Goal: Information Seeking & Learning: Learn about a topic

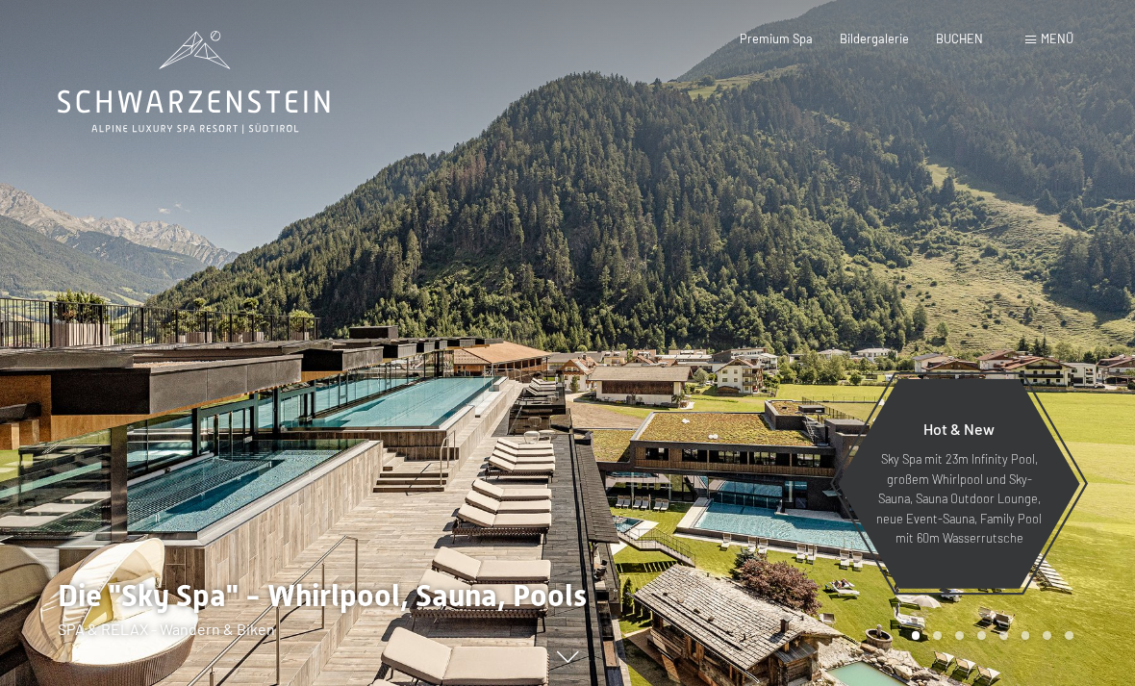
click at [1055, 45] on span "Menü" at bounding box center [1057, 38] width 33 height 15
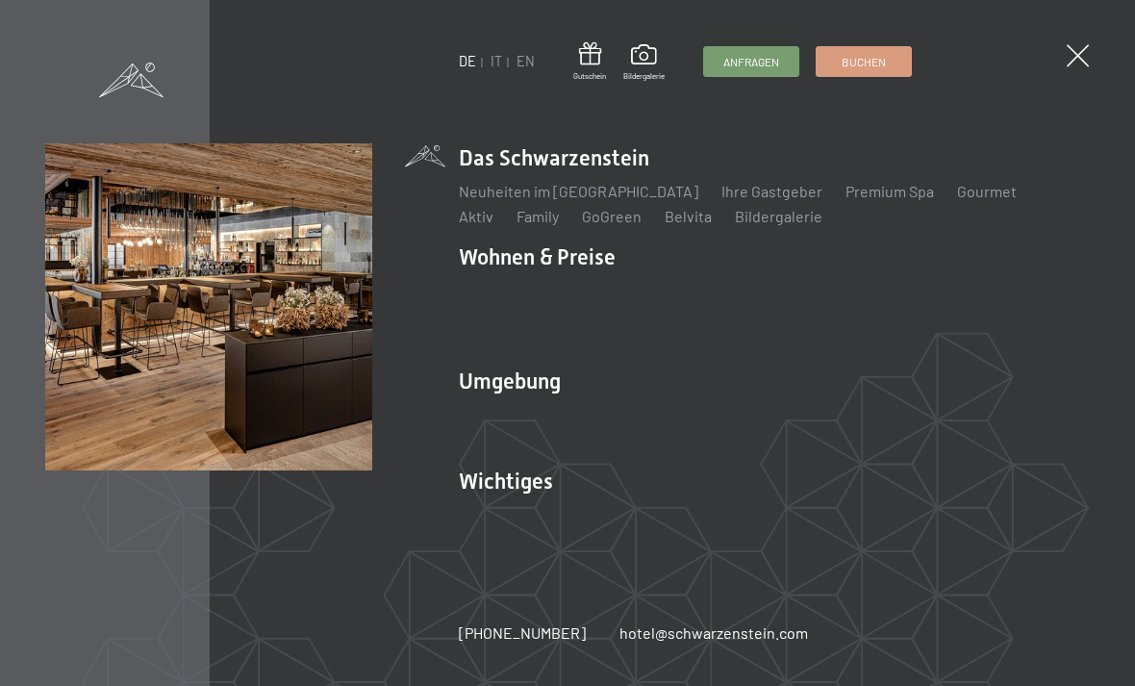
click at [598, 195] on link "Neuheiten im [GEOGRAPHIC_DATA]" at bounding box center [579, 191] width 240 height 18
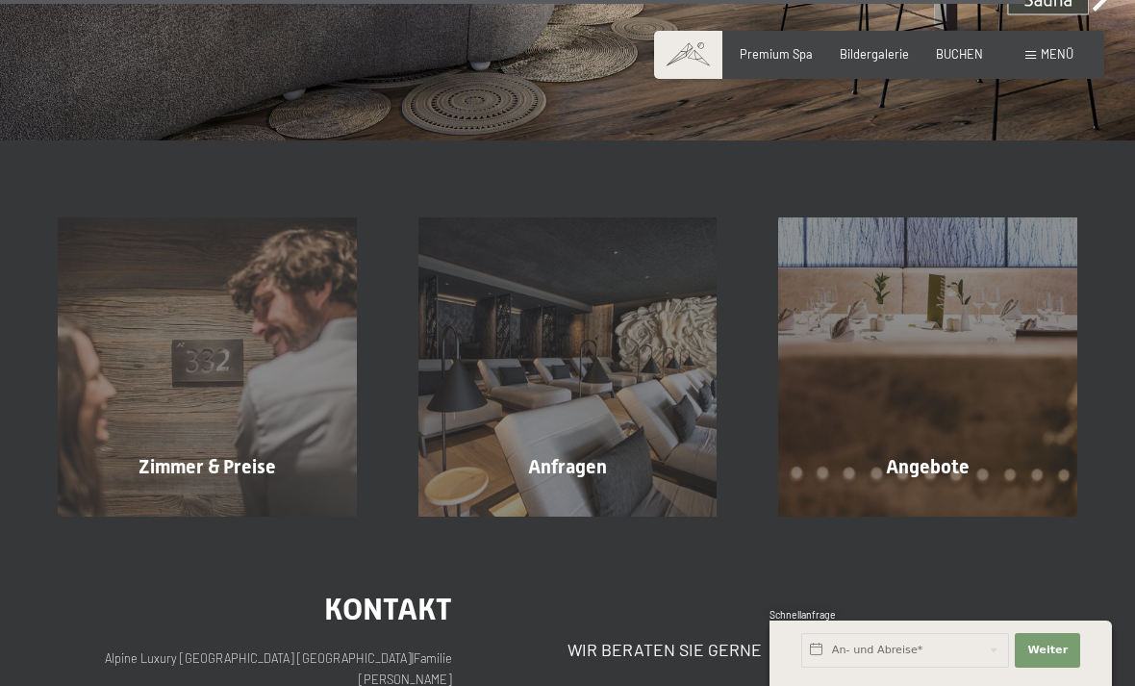
scroll to position [5189, 0]
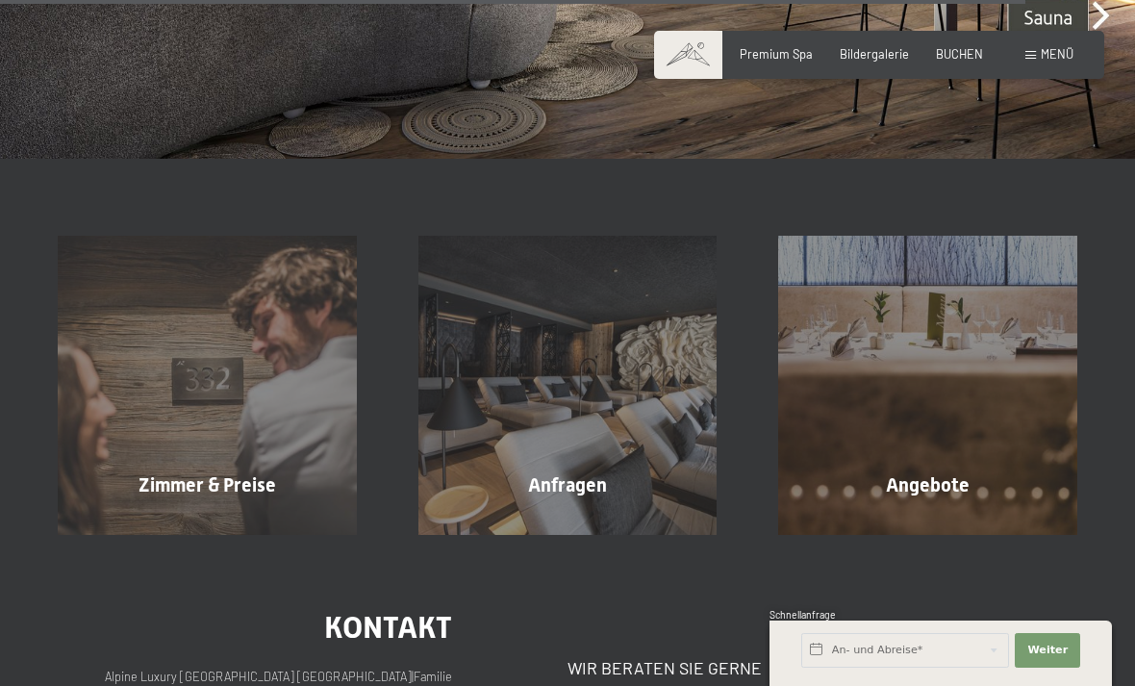
click at [1064, 60] on span "Menü" at bounding box center [1057, 53] width 33 height 15
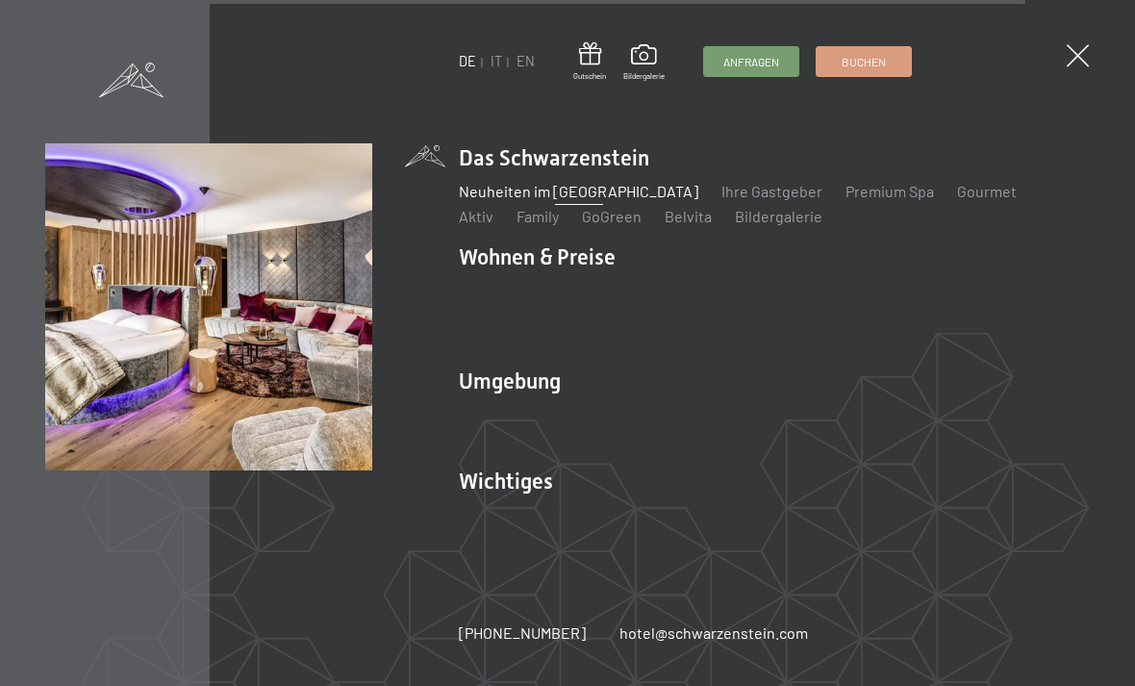
click at [684, 287] on link "Zimmer & Preise" at bounding box center [663, 291] width 112 height 18
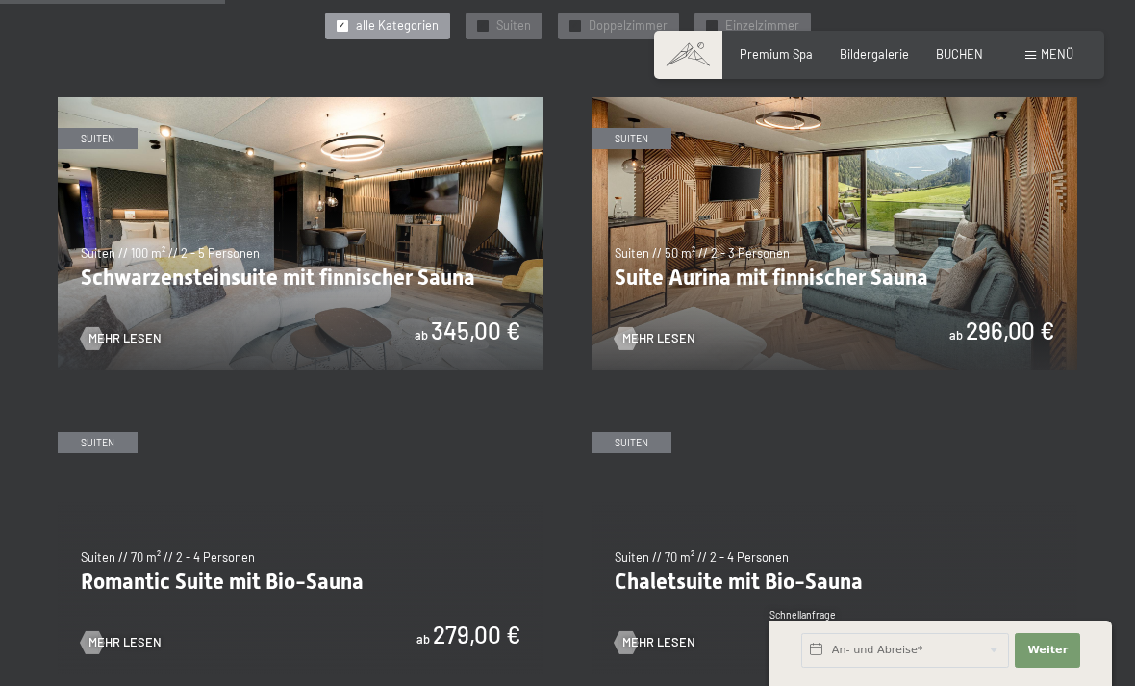
scroll to position [911, 0]
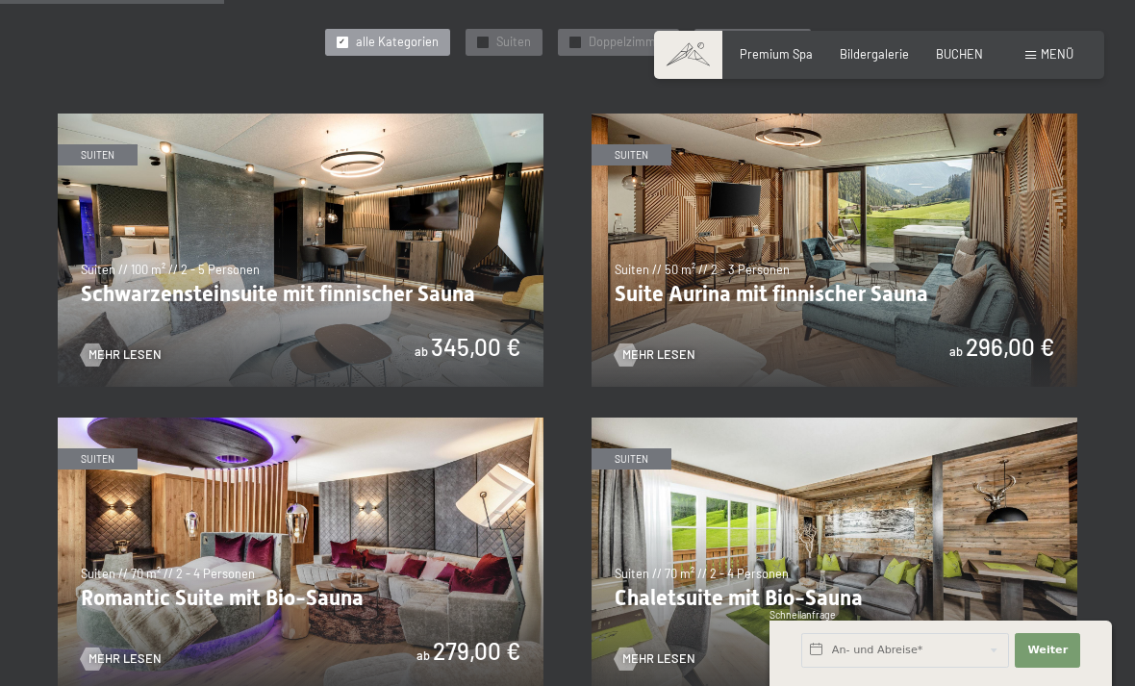
click at [504, 342] on img at bounding box center [301, 250] width 486 height 273
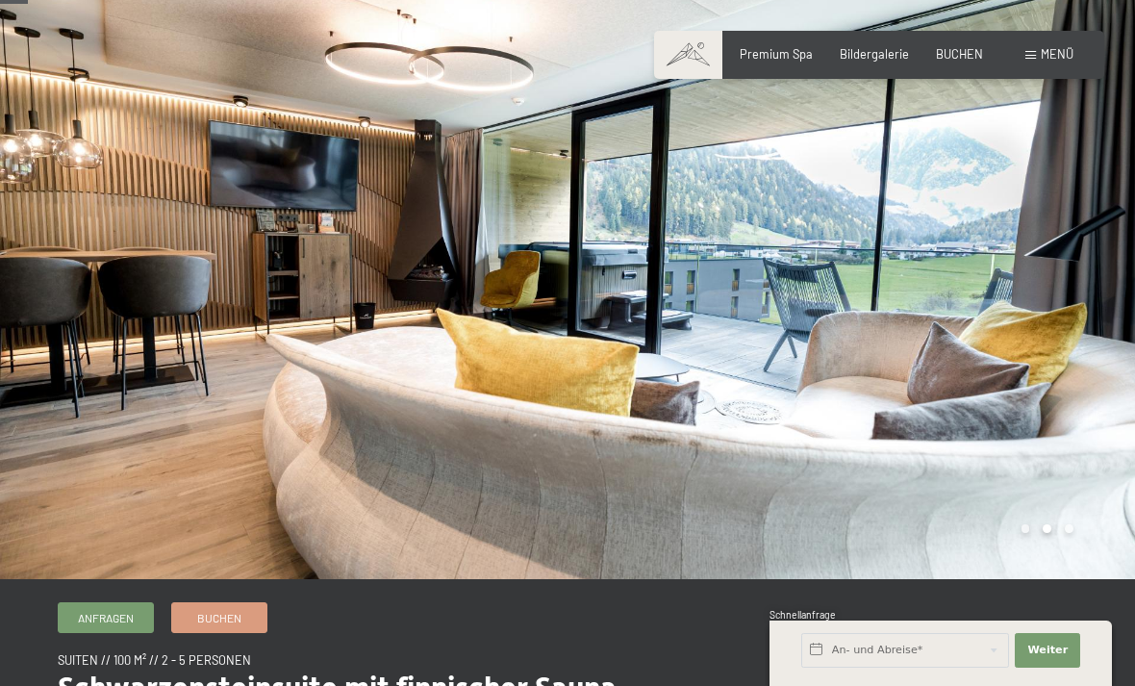
scroll to position [36, 0]
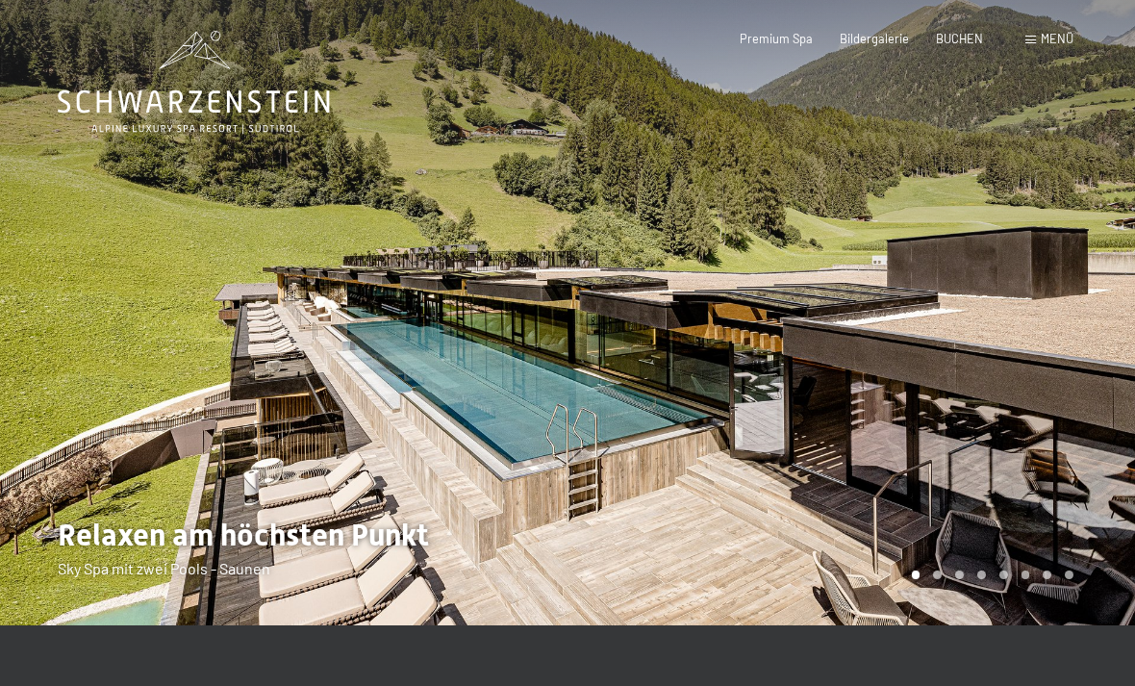
scroll to position [15, 0]
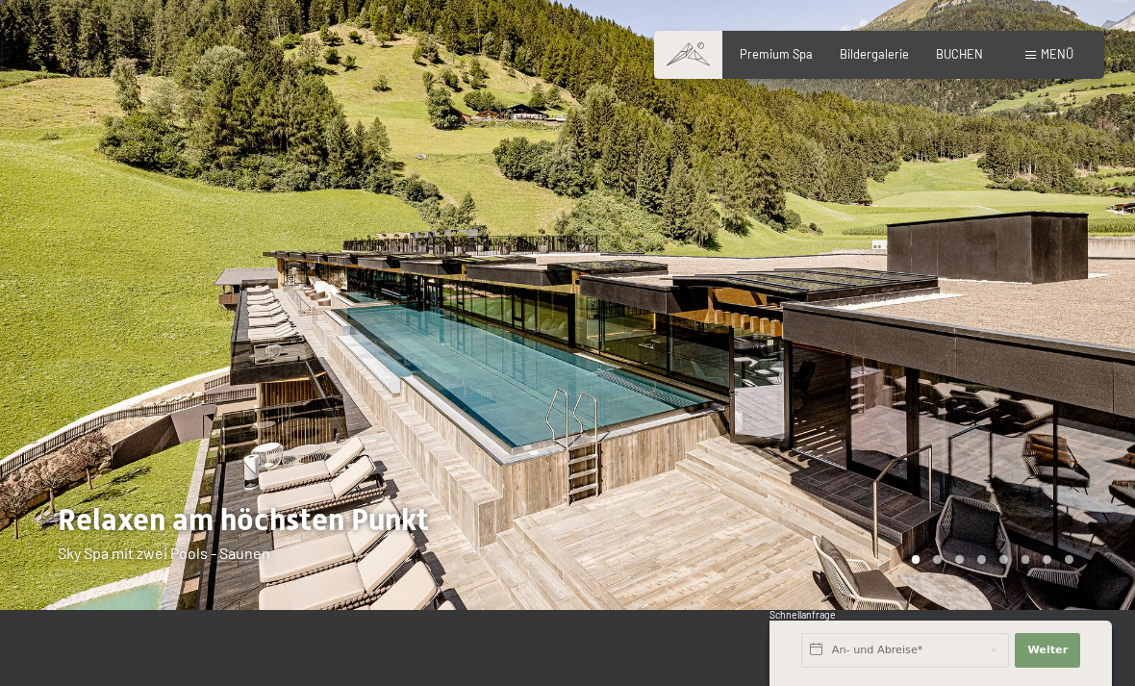
click at [1048, 58] on span "Menü" at bounding box center [1057, 53] width 33 height 15
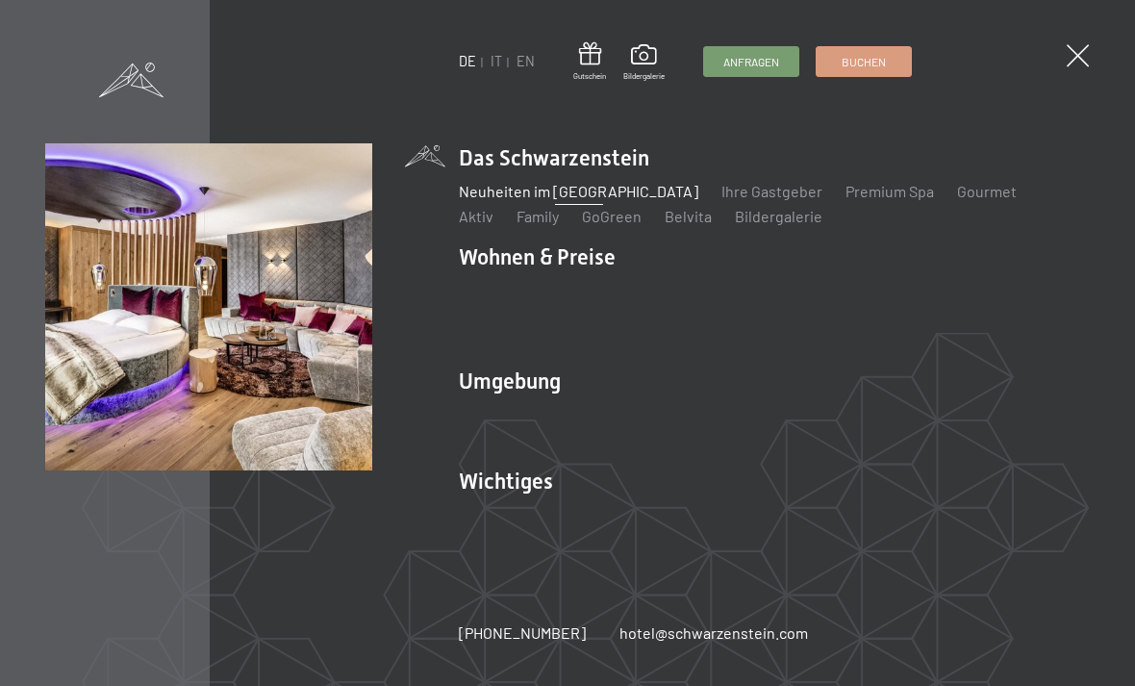
click at [663, 300] on link "Zimmer & Preise" at bounding box center [663, 291] width 112 height 18
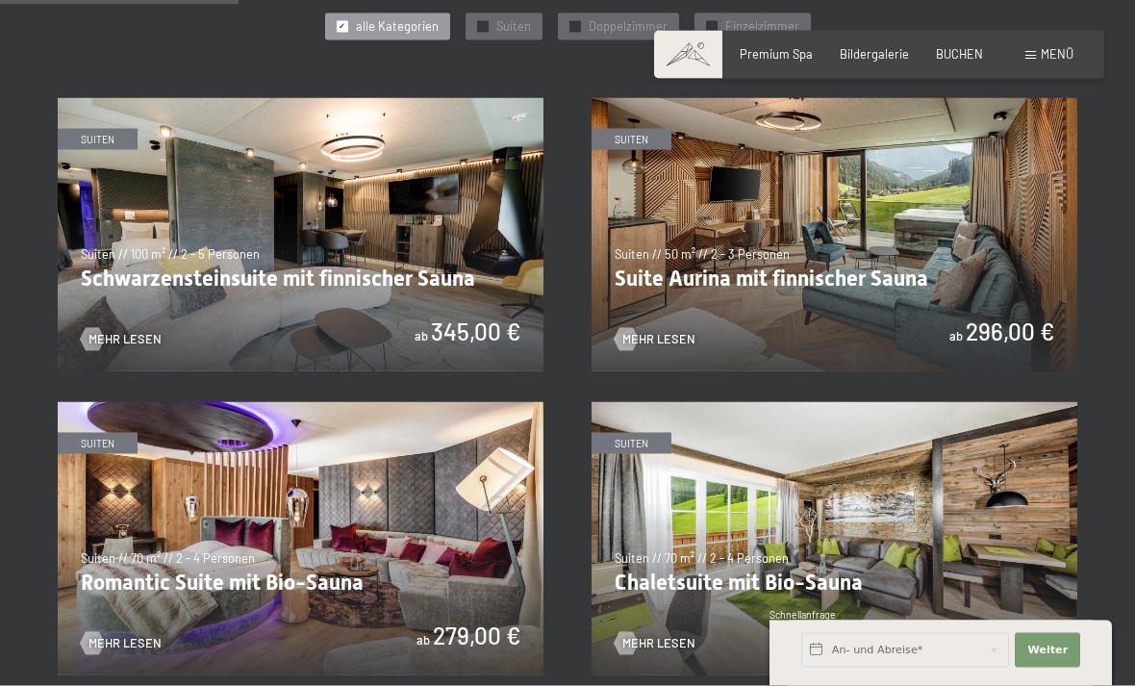
scroll to position [979, 0]
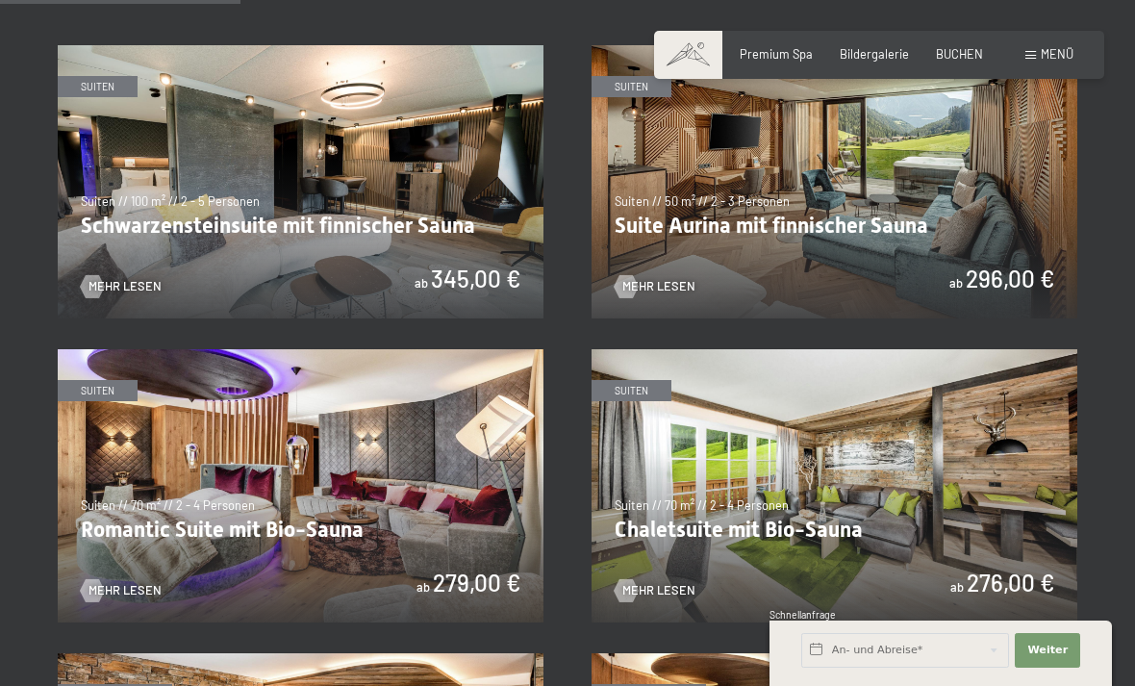
click at [819, 278] on img at bounding box center [835, 181] width 486 height 273
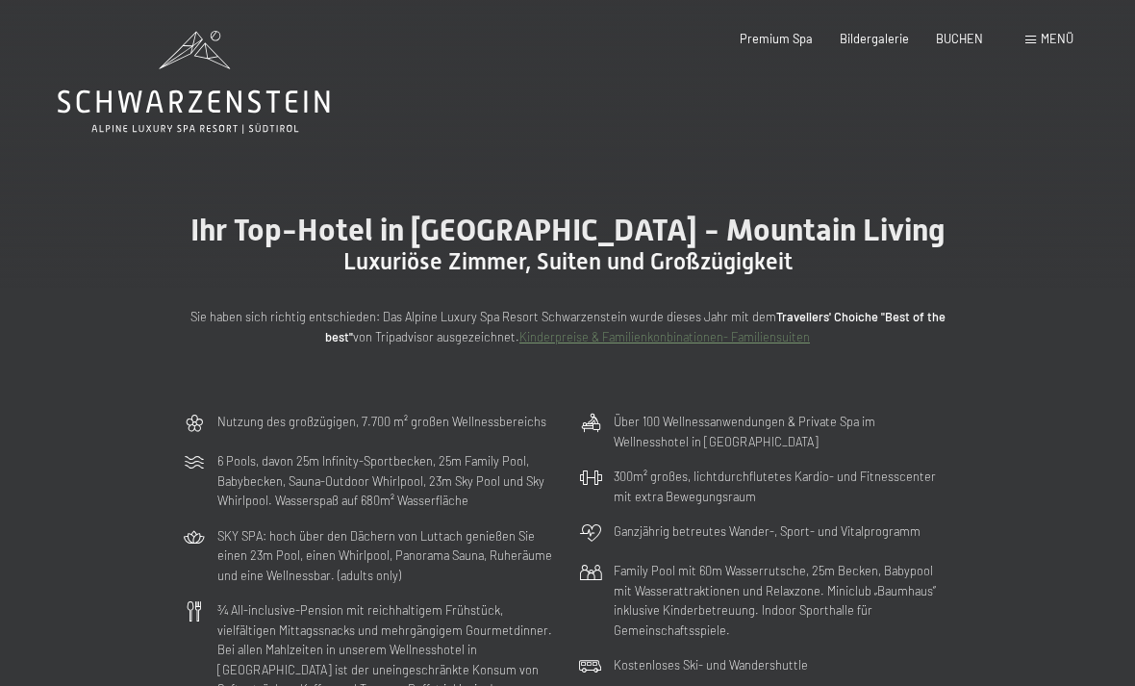
click at [1055, 38] on span "Menü" at bounding box center [1057, 38] width 33 height 15
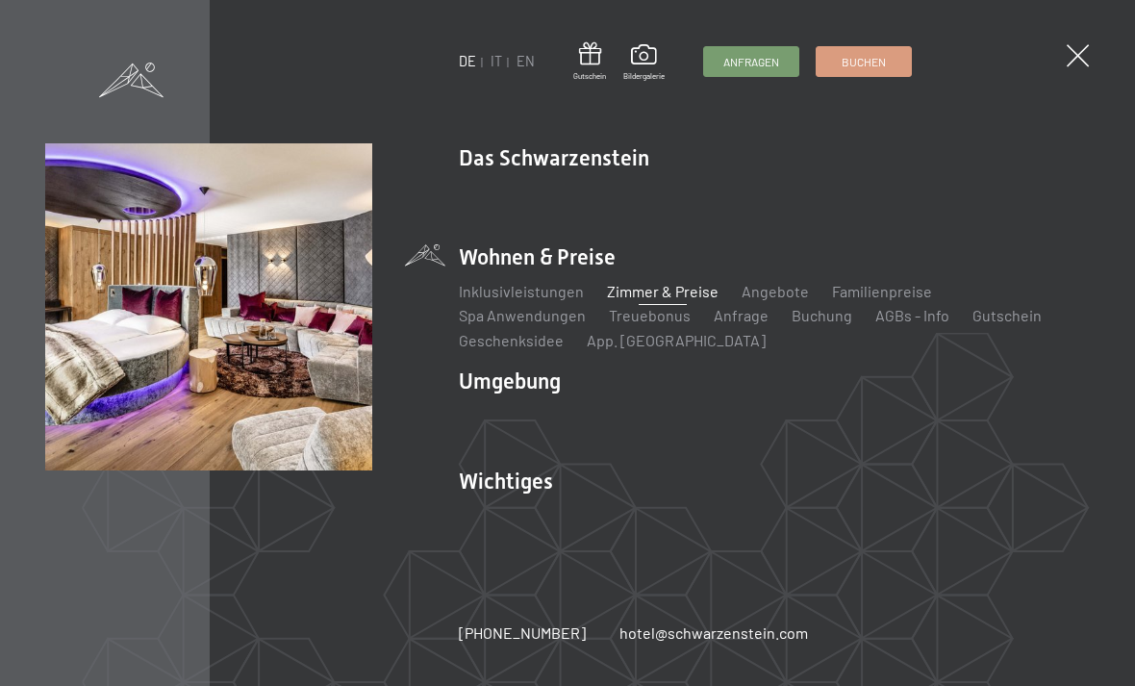
click at [666, 287] on link "Zimmer & Preise" at bounding box center [663, 291] width 112 height 18
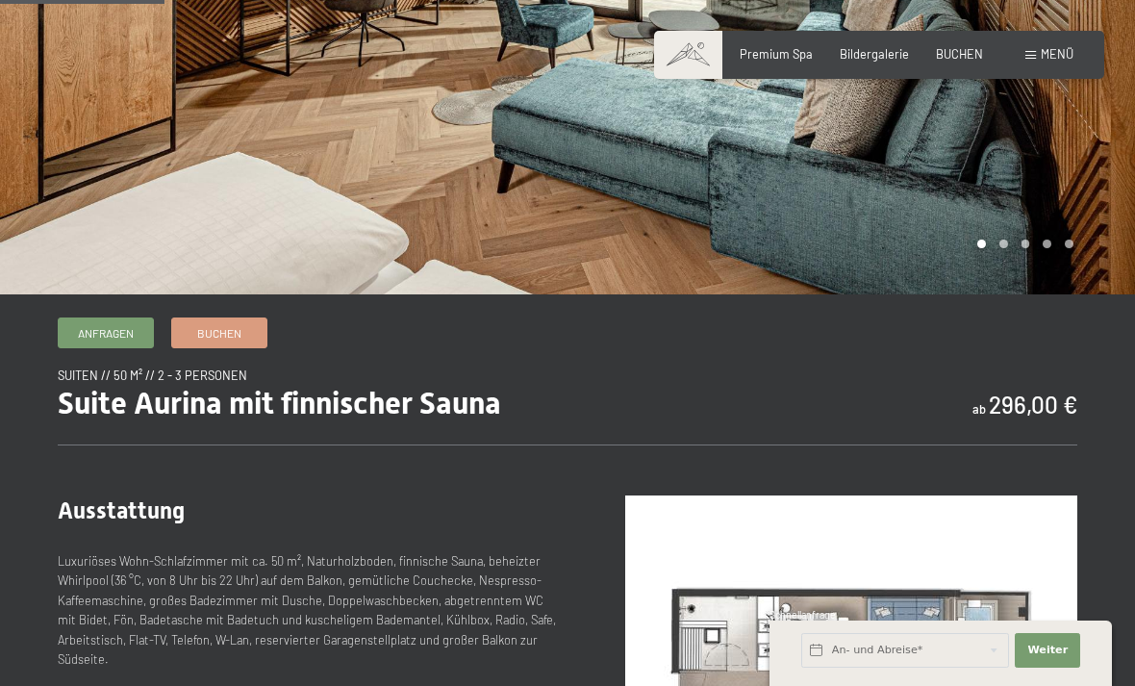
scroll to position [309, 0]
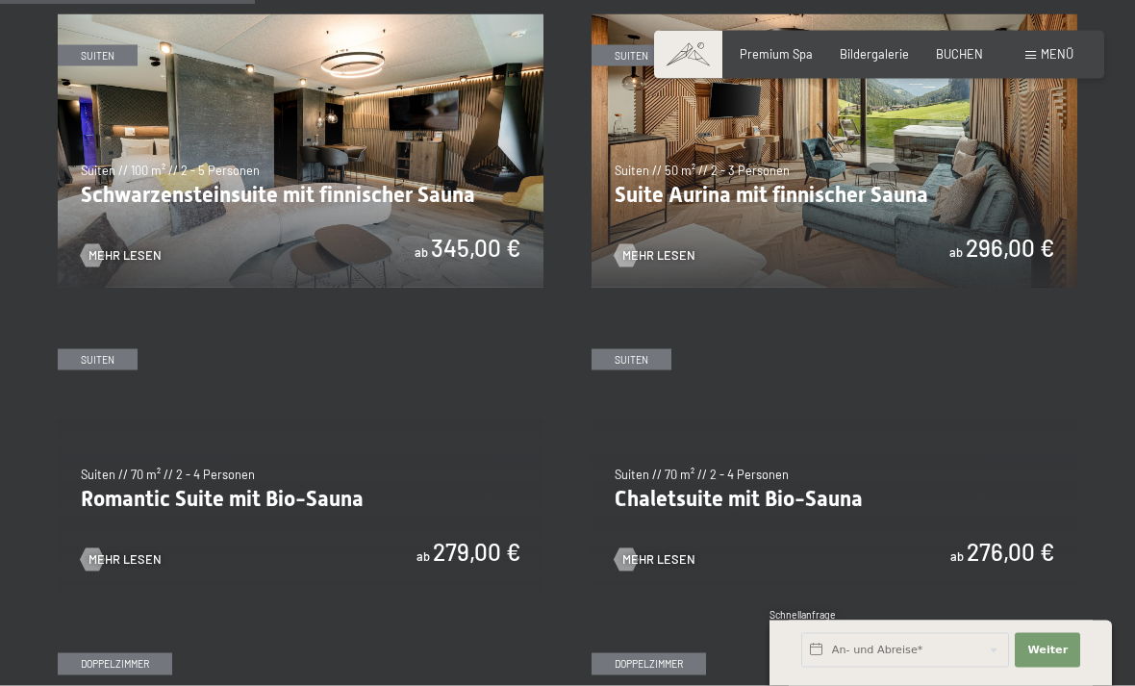
scroll to position [1038, 0]
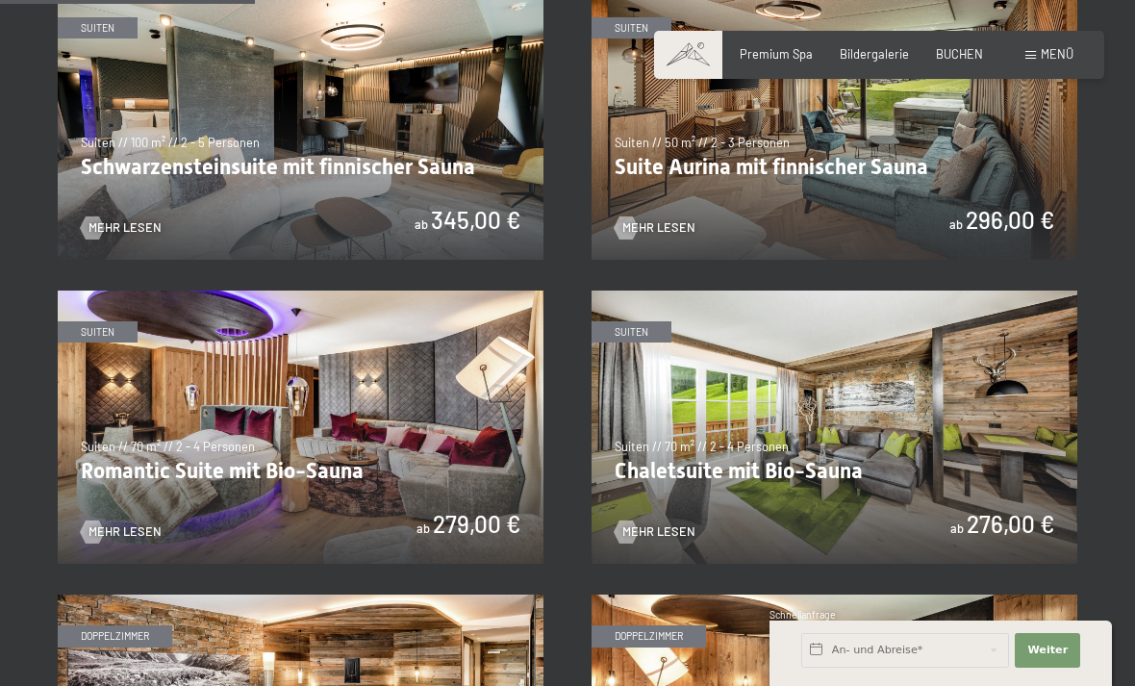
click at [413, 408] on span "Einwilligung Marketing*" at bounding box center [460, 398] width 159 height 19
click at [371, 408] on input "Einwilligung Marketing*" at bounding box center [361, 398] width 19 height 19
checkbox input "false"
click at [134, 526] on span "Mehr Lesen" at bounding box center [125, 531] width 73 height 17
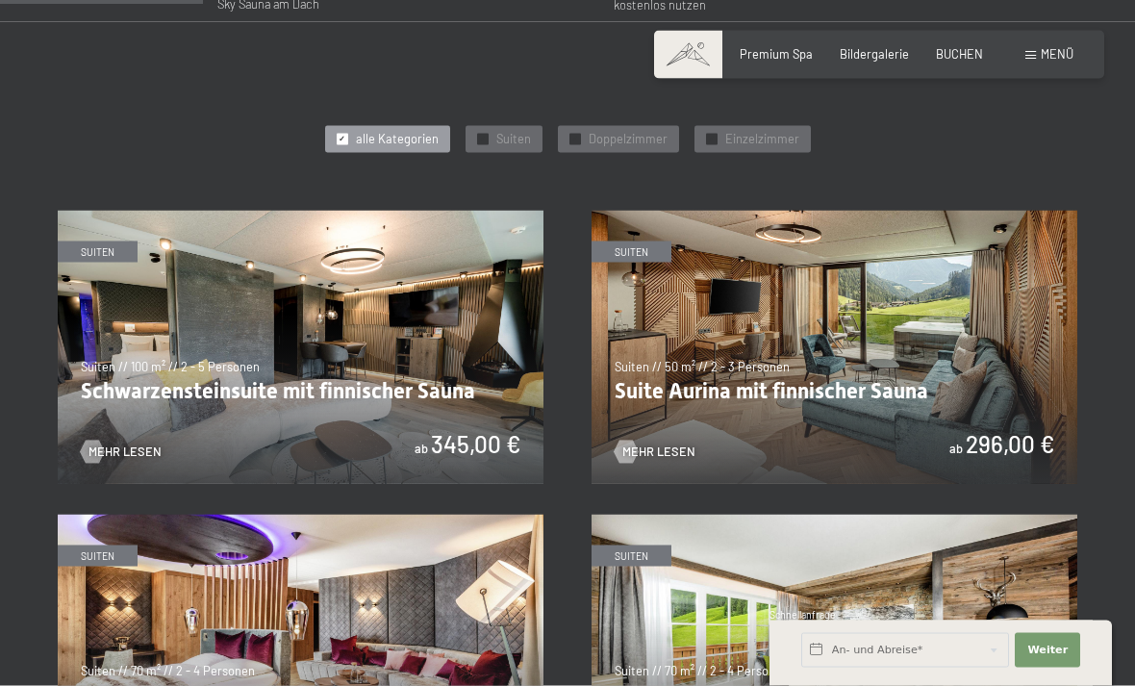
scroll to position [797, 0]
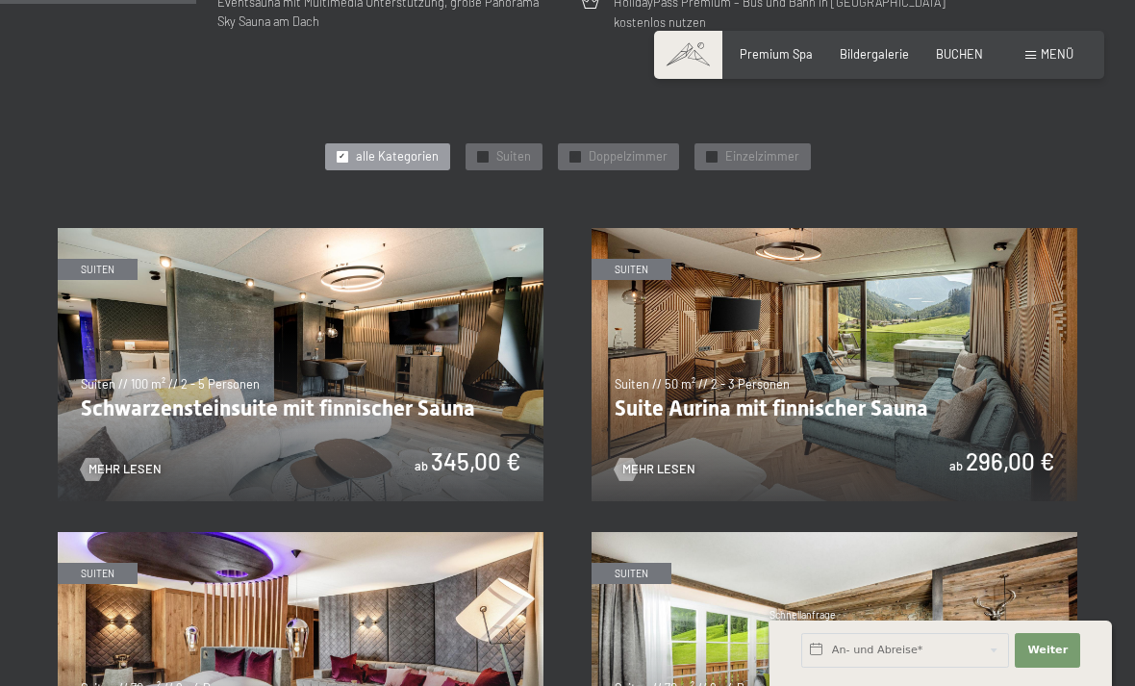
click at [775, 155] on span "Einzelzimmer" at bounding box center [762, 156] width 74 height 17
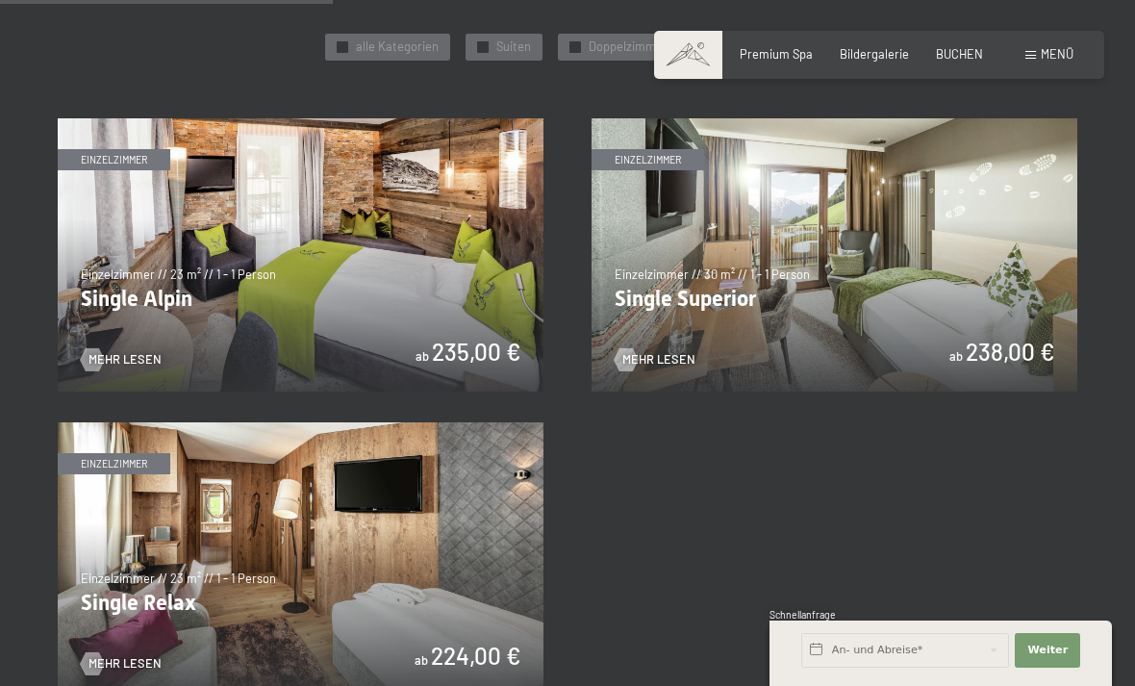
scroll to position [908, 0]
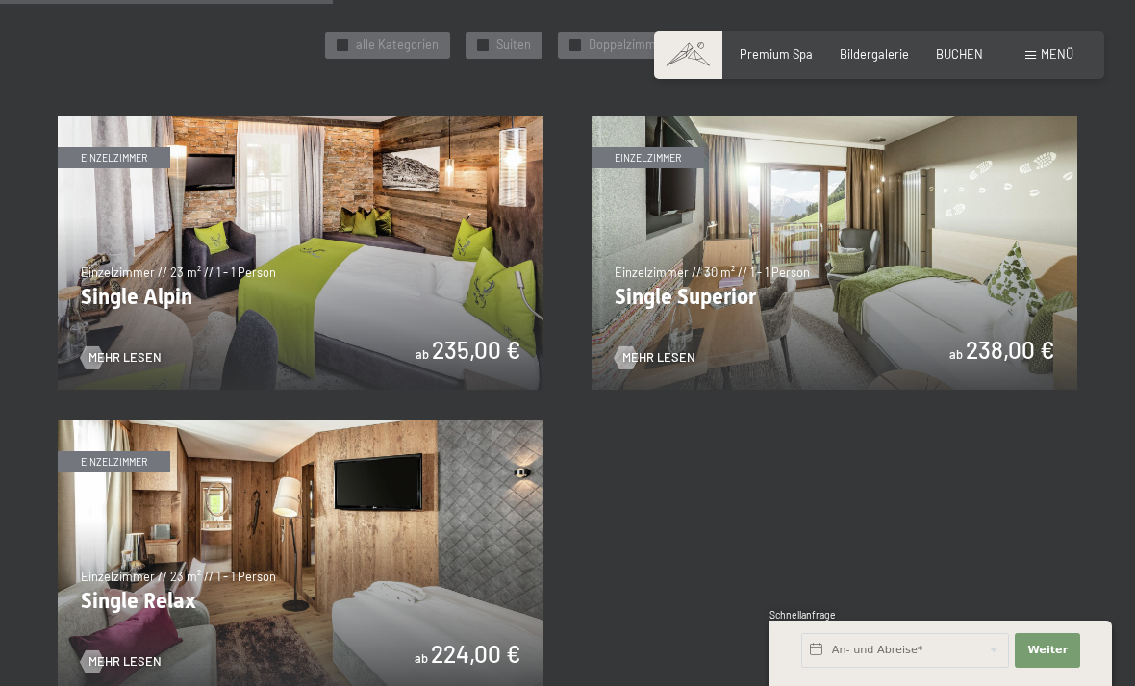
click at [873, 335] on img at bounding box center [835, 252] width 486 height 273
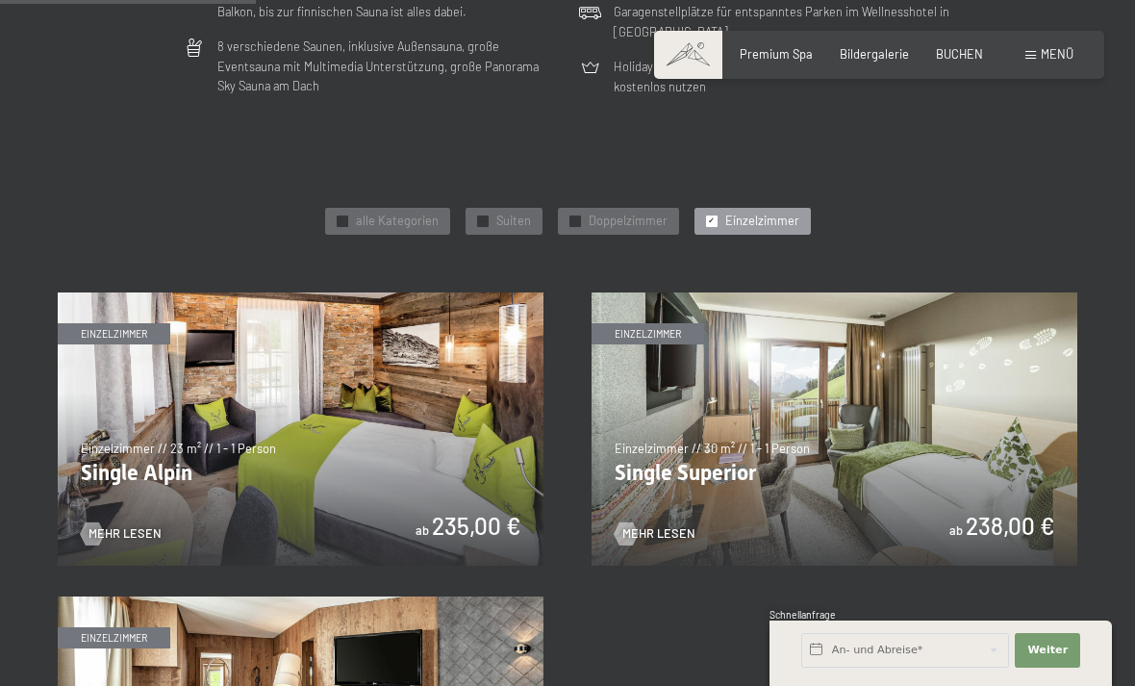
scroll to position [810, 0]
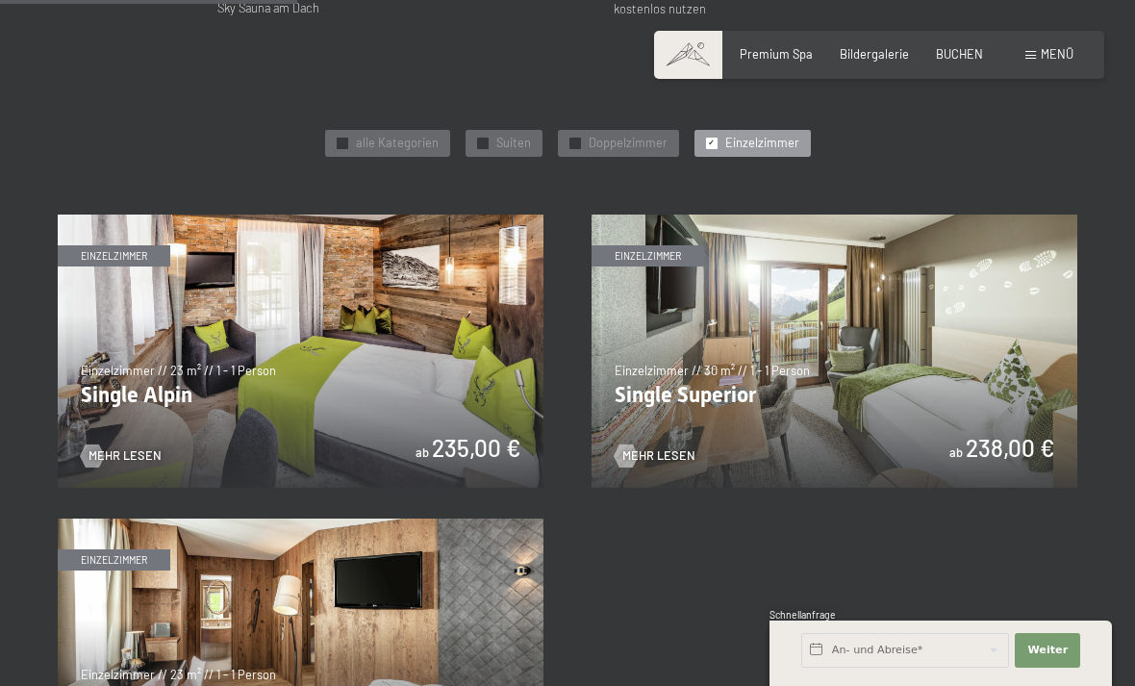
click at [486, 139] on span "✓" at bounding box center [482, 143] width 7 height 11
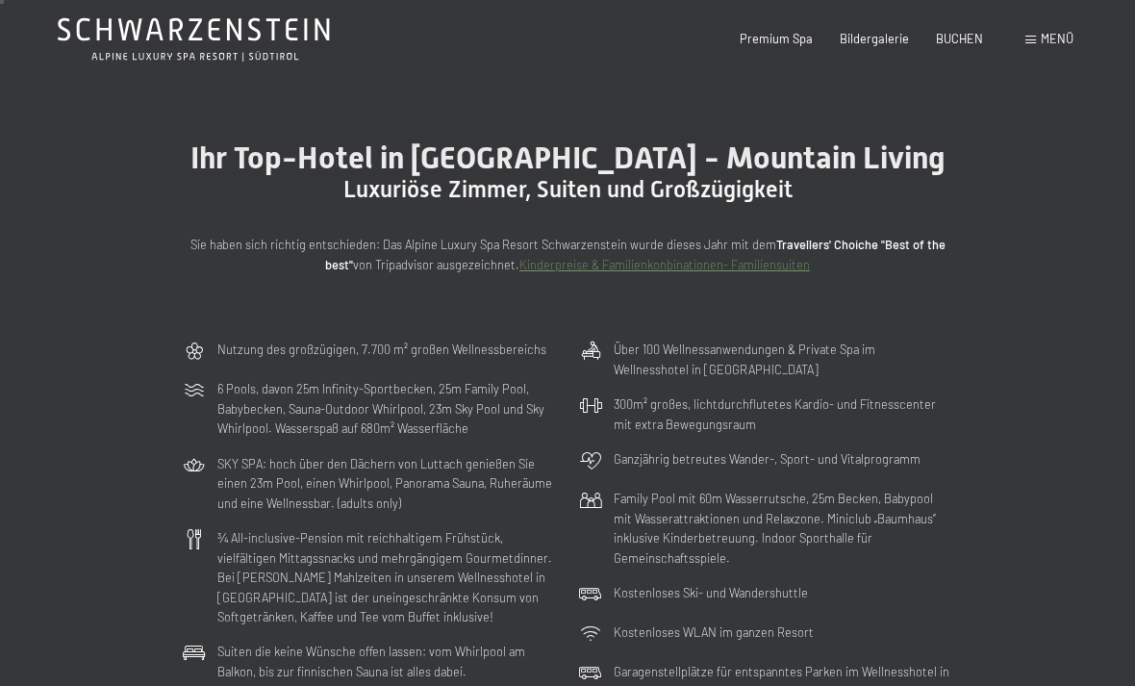
scroll to position [0, 0]
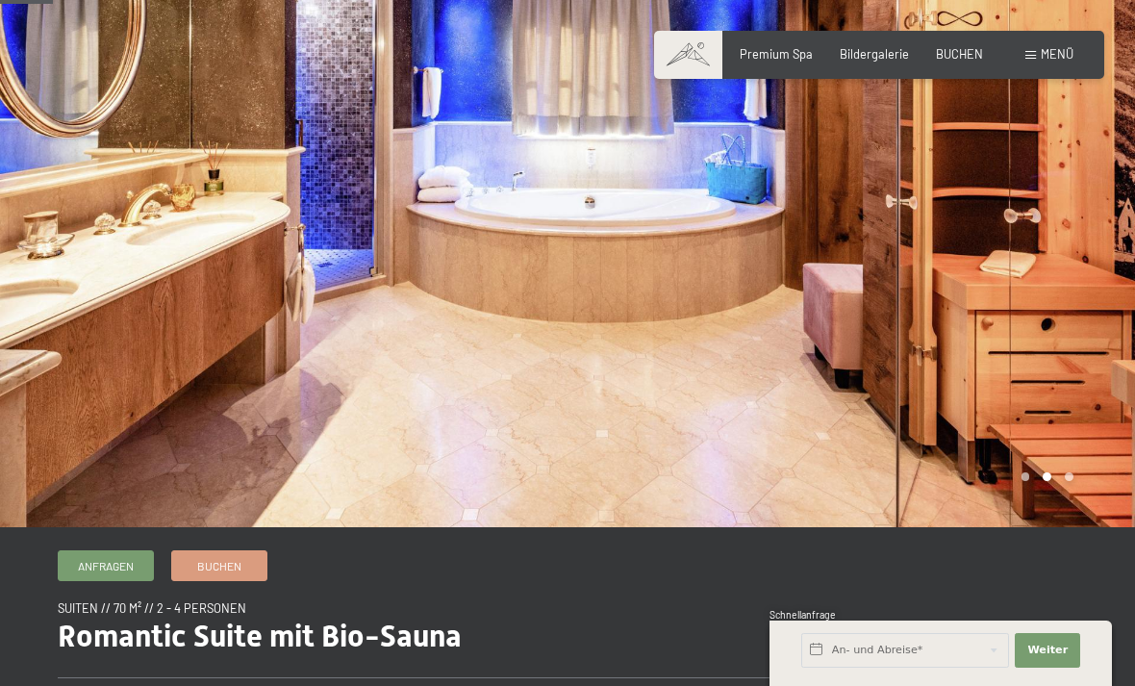
scroll to position [95, 0]
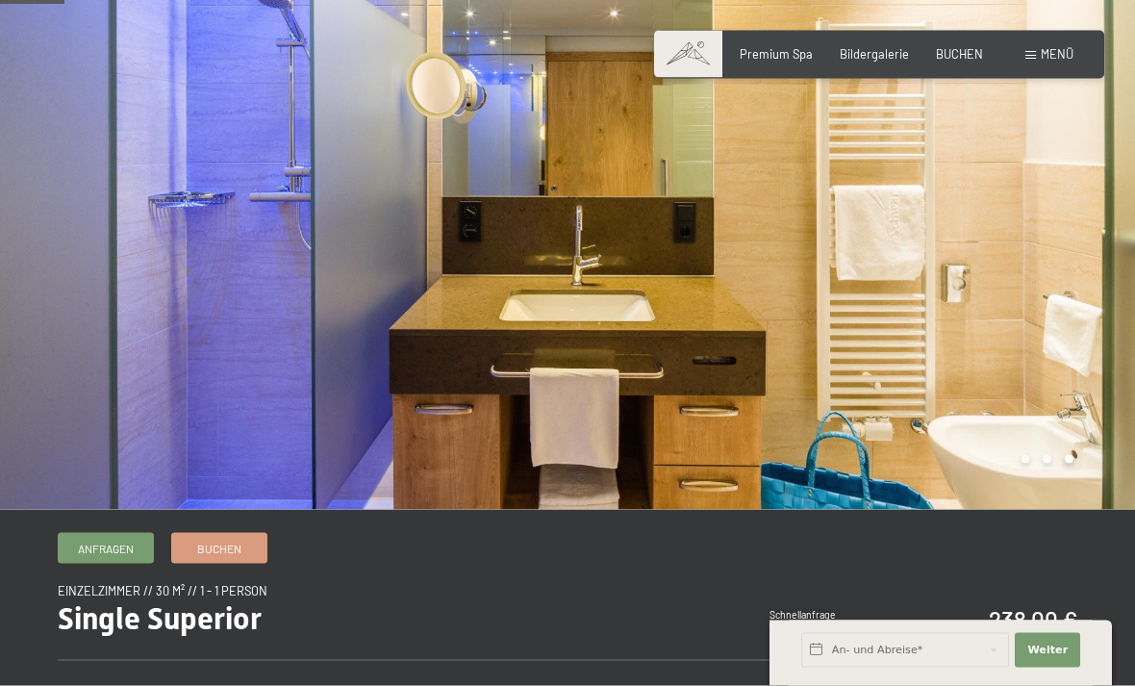
scroll to position [108, 0]
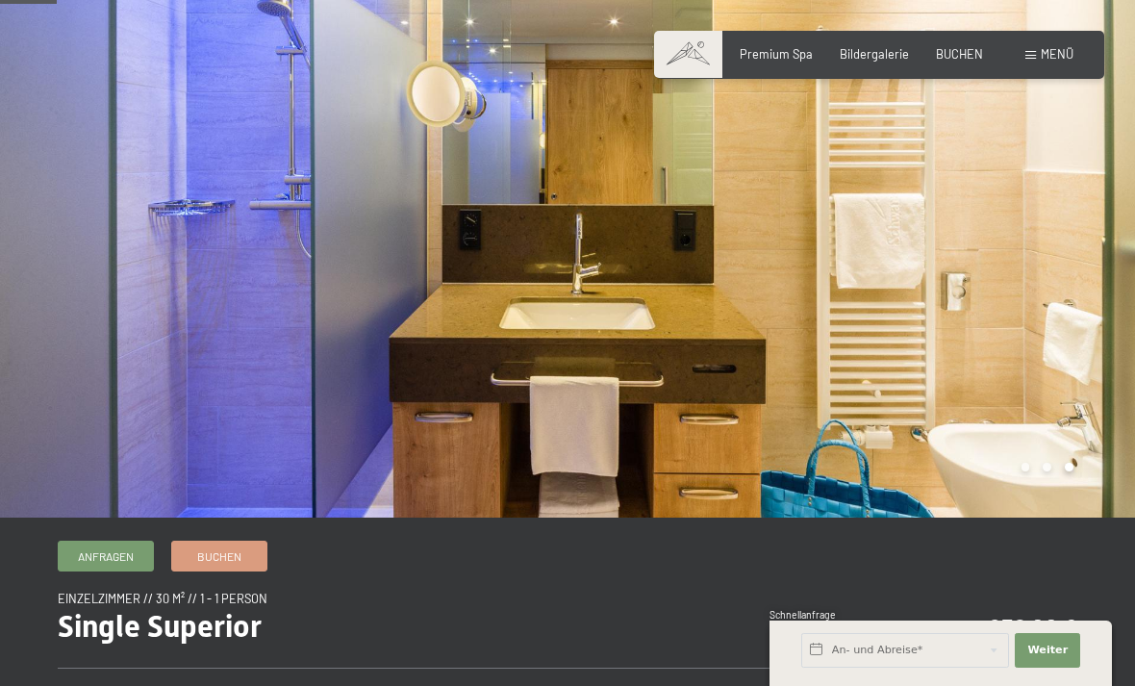
click at [865, 262] on div at bounding box center [852, 204] width 568 height 625
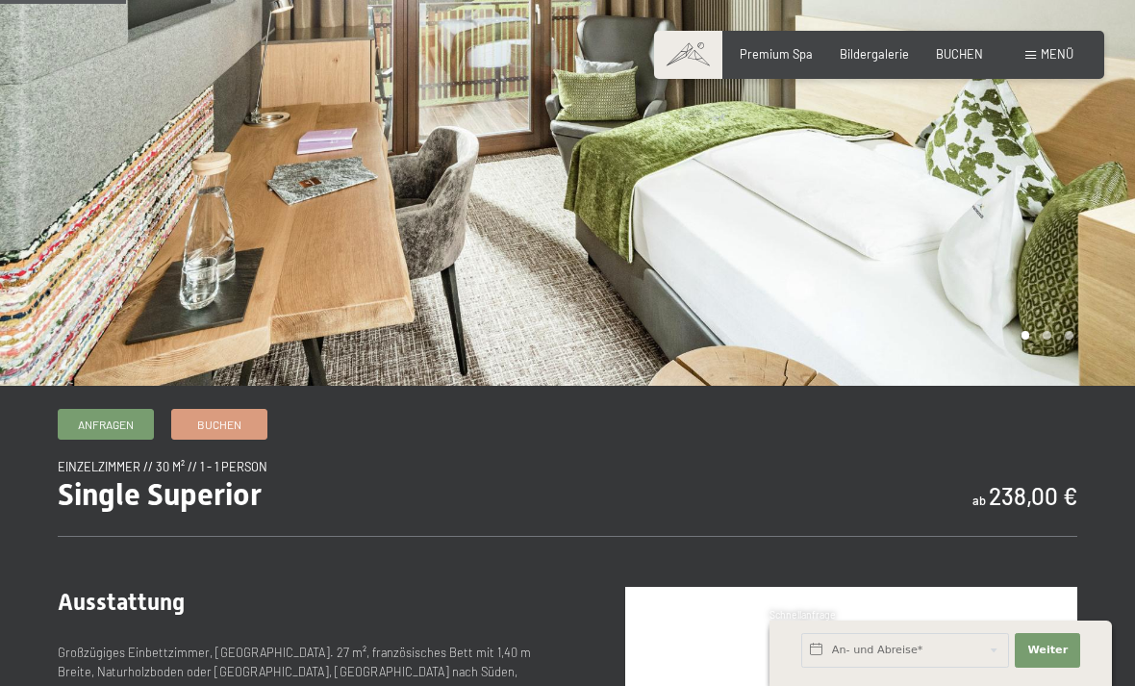
scroll to position [241, 0]
